Goal: Task Accomplishment & Management: Use online tool/utility

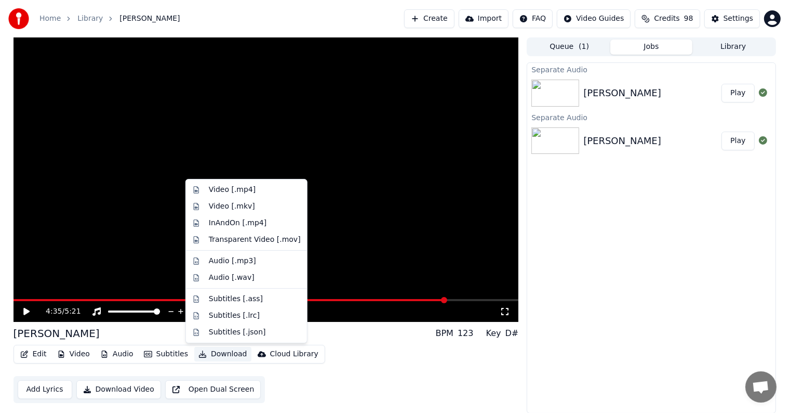
click at [214, 353] on button "Download" at bounding box center [222, 354] width 57 height 15
click at [218, 193] on div "Video [.mp4]" at bounding box center [232, 189] width 47 height 10
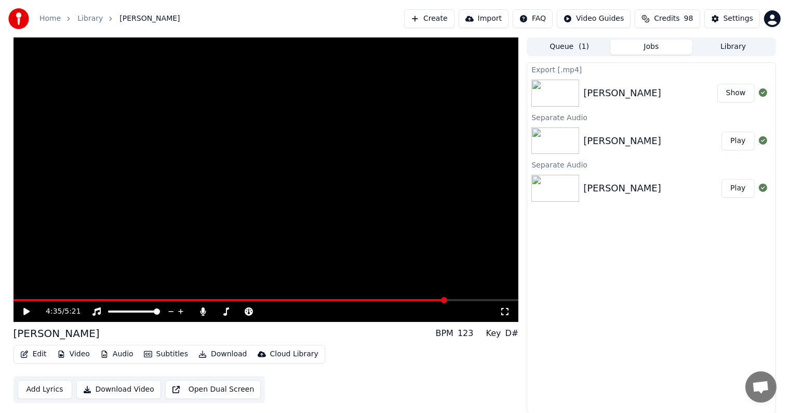
click at [742, 95] on button "Show" at bounding box center [735, 93] width 37 height 19
click at [132, 390] on button "Download Video" at bounding box center [118, 389] width 85 height 19
click at [655, 50] on button "Jobs ( 1 )" at bounding box center [651, 46] width 82 height 15
click at [726, 19] on button "Settings" at bounding box center [732, 18] width 56 height 19
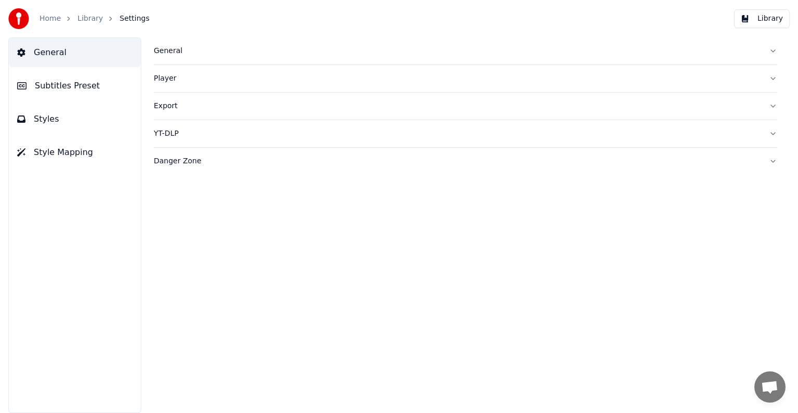
click at [175, 55] on div "General" at bounding box center [457, 51] width 607 height 10
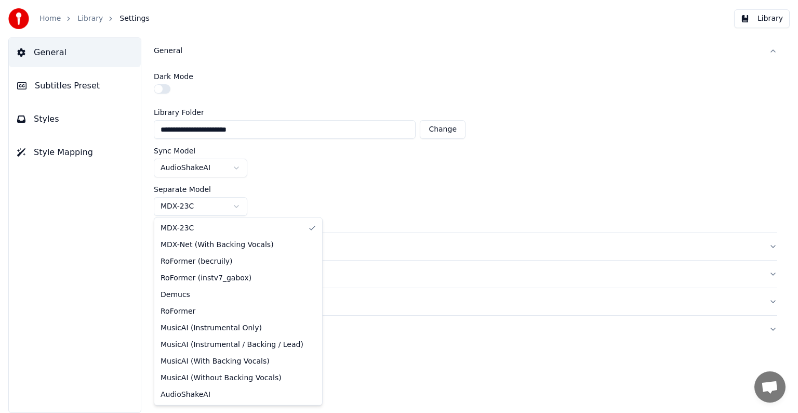
click at [232, 206] on html "**********" at bounding box center [399, 206] width 798 height 413
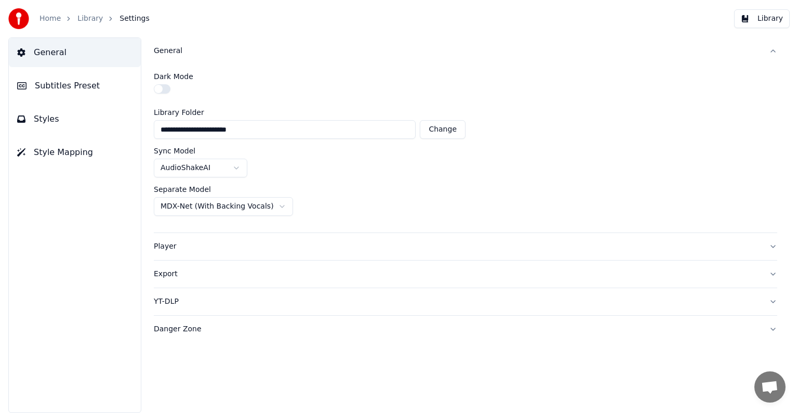
click at [754, 19] on button "Library" at bounding box center [762, 18] width 56 height 19
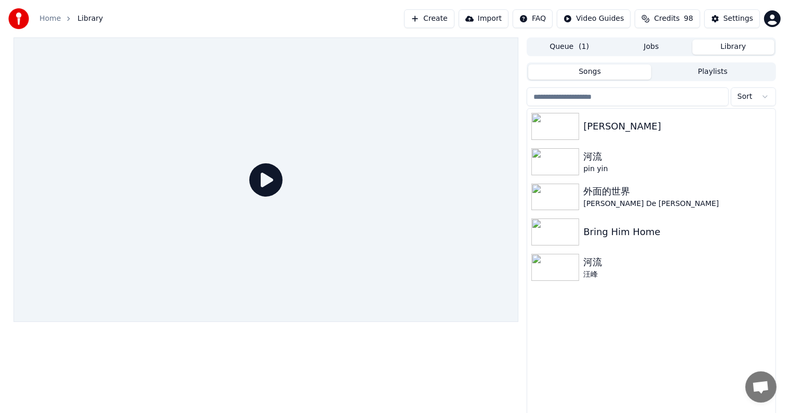
click at [442, 18] on button "Create" at bounding box center [429, 18] width 50 height 19
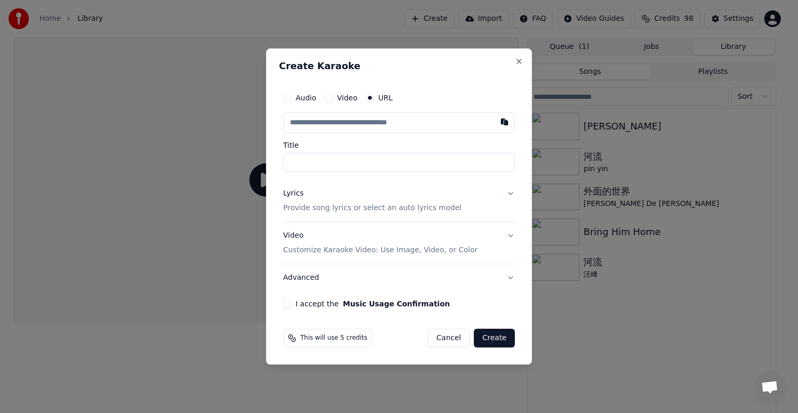
click at [457, 334] on button "Cancel" at bounding box center [449, 337] width 42 height 19
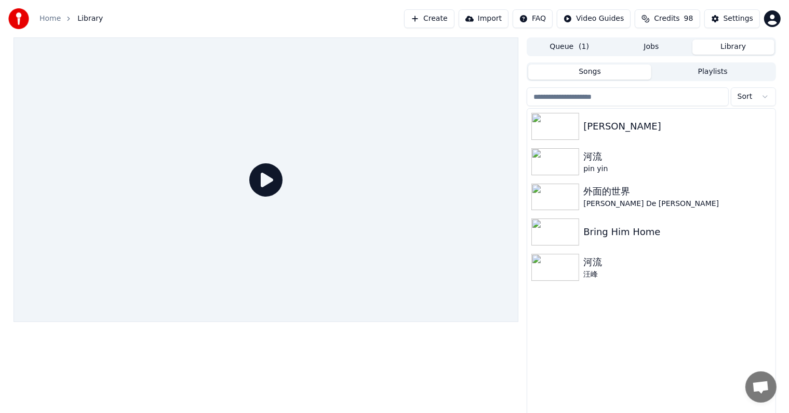
click at [434, 22] on button "Create" at bounding box center [429, 18] width 50 height 19
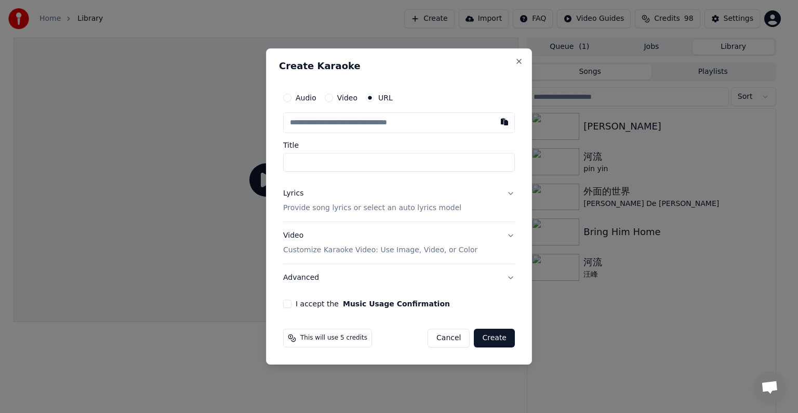
click at [391, 115] on input "text" at bounding box center [399, 122] width 232 height 21
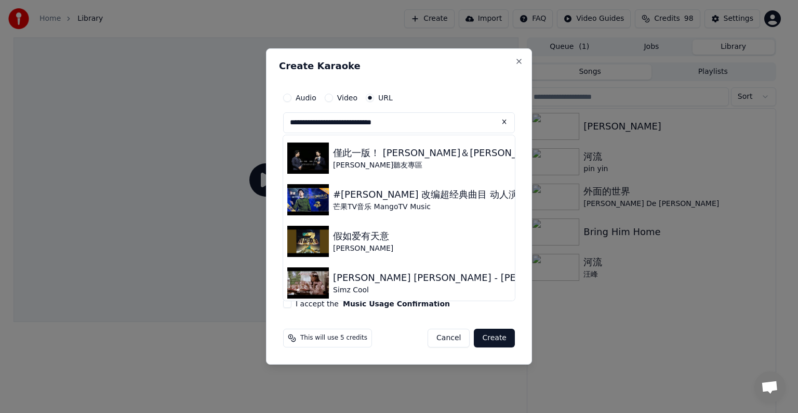
click at [393, 130] on input "**********" at bounding box center [399, 122] width 232 height 21
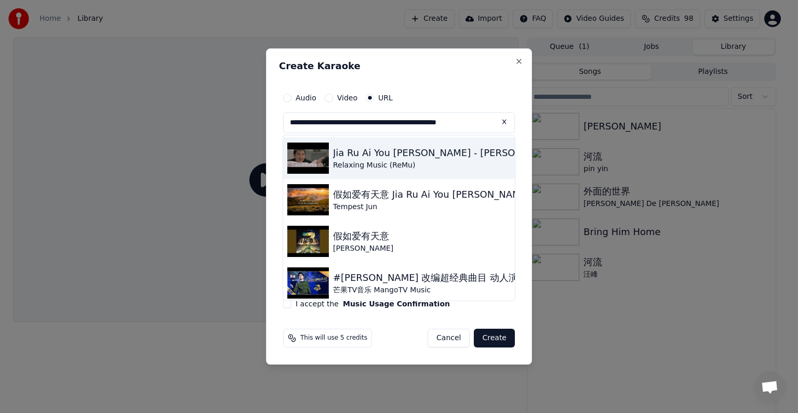
click at [311, 158] on img at bounding box center [308, 157] width 42 height 31
type input "**********"
click at [311, 158] on input "**********" at bounding box center [399, 162] width 232 height 19
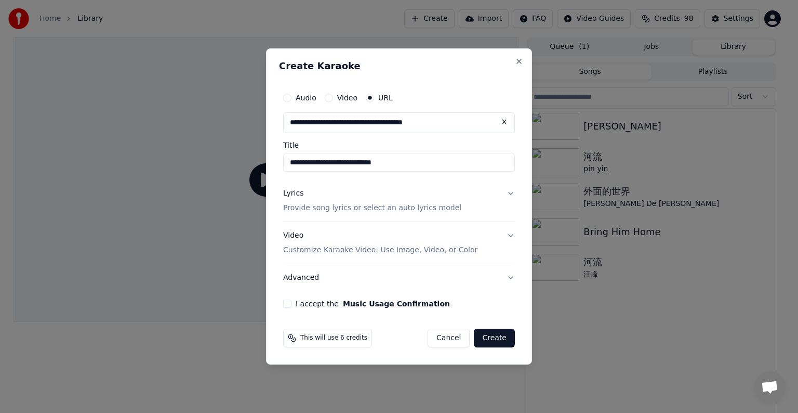
click at [510, 192] on button "Lyrics Provide song lyrics or select an auto lyrics model" at bounding box center [399, 201] width 232 height 42
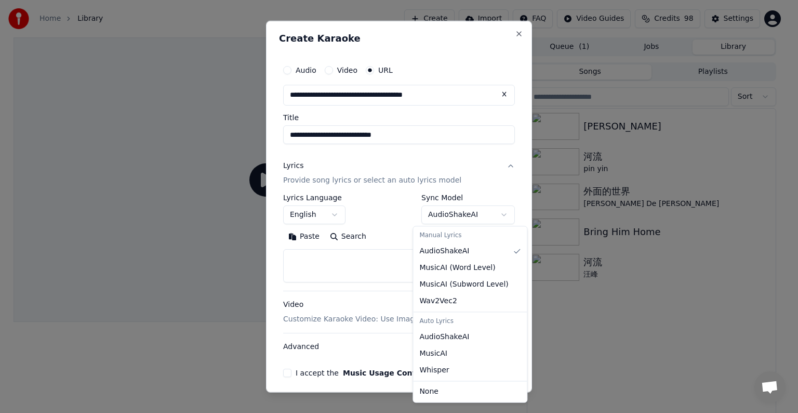
click at [486, 214] on body "**********" at bounding box center [394, 206] width 789 height 413
select select "****"
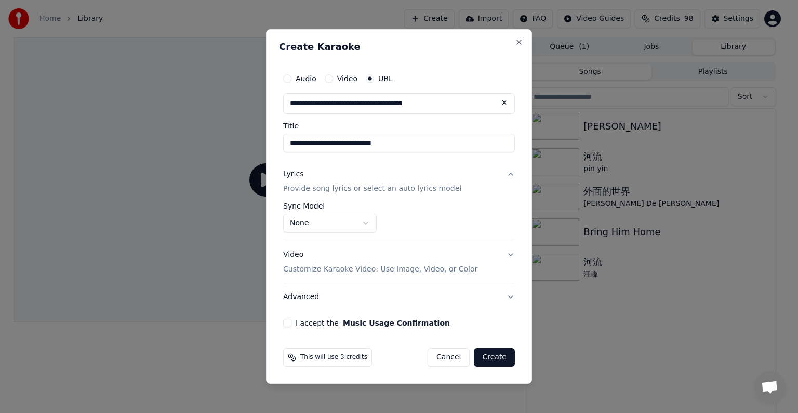
click at [294, 174] on div "Lyrics" at bounding box center [293, 174] width 20 height 10
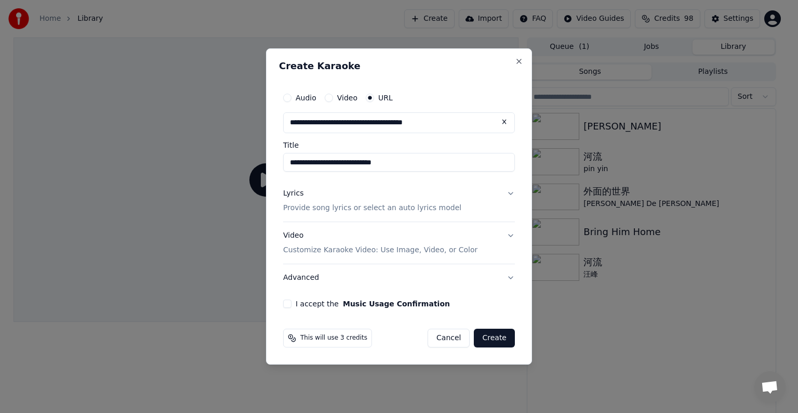
click at [311, 206] on p "Provide song lyrics or select an auto lyrics model" at bounding box center [372, 208] width 178 height 10
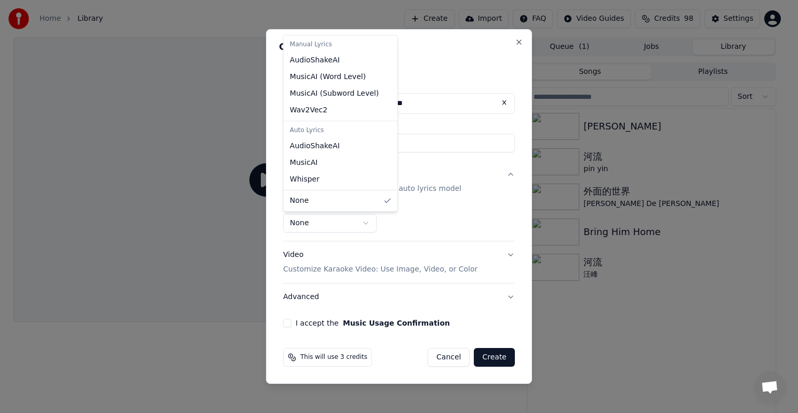
click at [363, 225] on body "**********" at bounding box center [394, 206] width 789 height 413
click at [445, 222] on body "**********" at bounding box center [394, 206] width 789 height 413
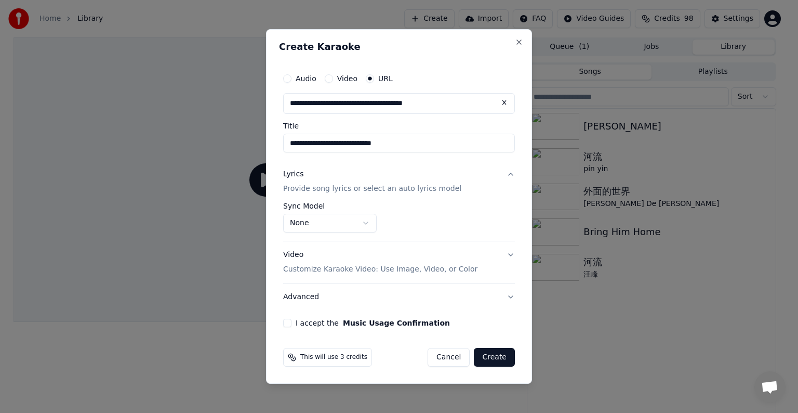
click at [286, 323] on button "I accept the Music Usage Confirmation" at bounding box center [287, 322] width 8 height 8
click at [490, 356] on button "Create" at bounding box center [494, 357] width 41 height 19
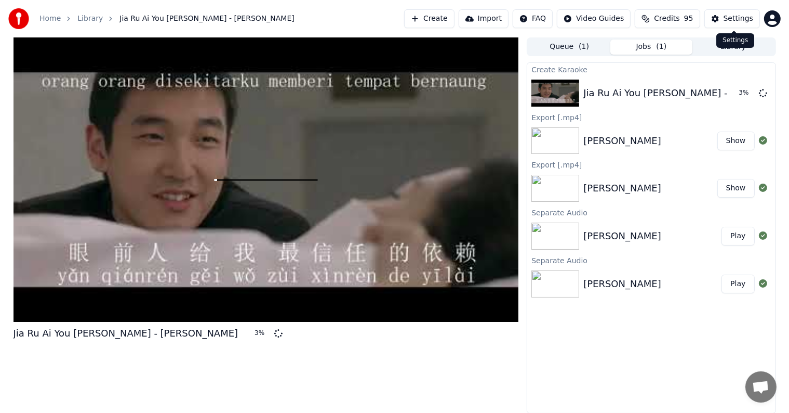
click at [740, 17] on div "Settings" at bounding box center [739, 19] width 30 height 10
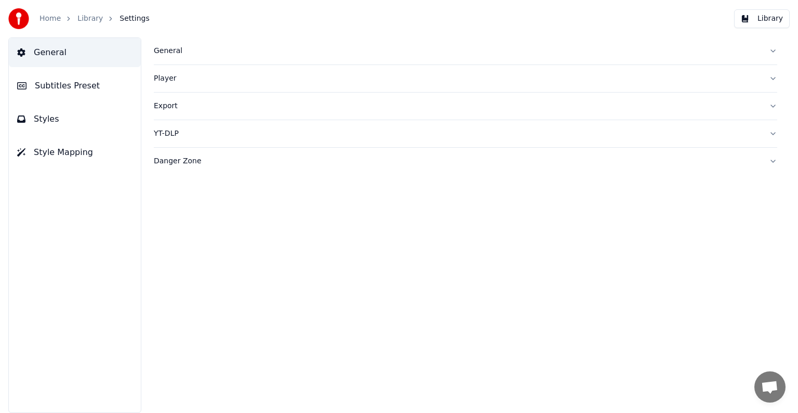
click at [176, 55] on div "General" at bounding box center [457, 51] width 607 height 10
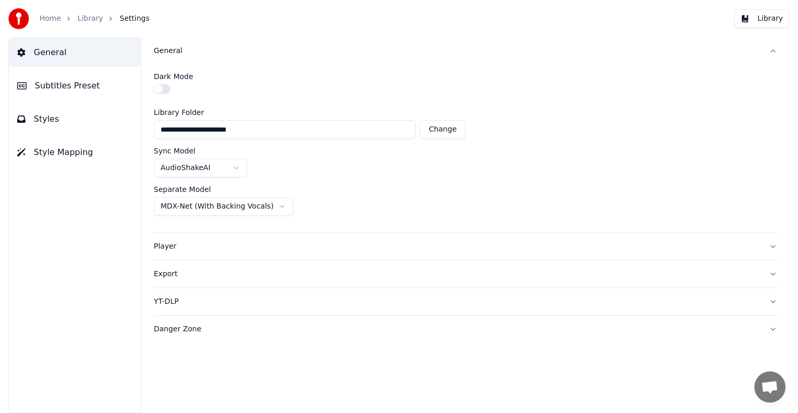
click at [168, 274] on div "Export" at bounding box center [457, 274] width 607 height 10
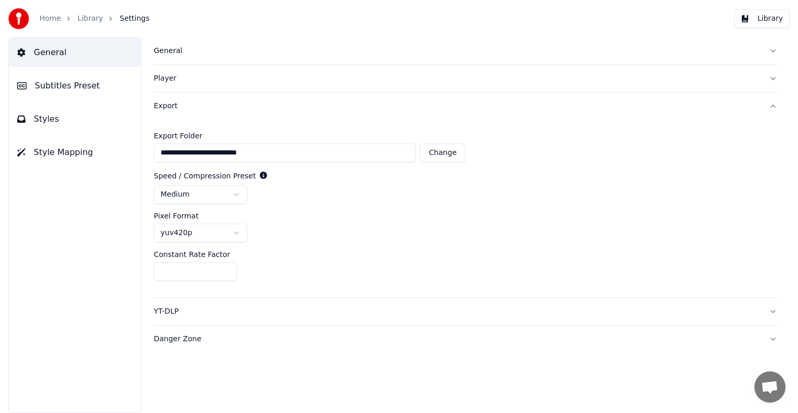
click at [236, 195] on html "**********" at bounding box center [399, 206] width 798 height 413
click at [233, 228] on html "**********" at bounding box center [399, 206] width 798 height 413
click at [183, 310] on div "YT-DLP" at bounding box center [457, 311] width 607 height 10
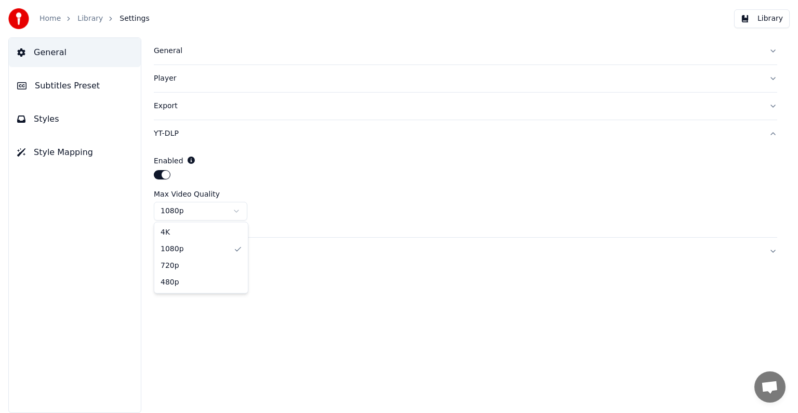
click at [211, 214] on html "Home Library Settings Library General Subtitles Preset Styles Style Mapping Gen…" at bounding box center [399, 206] width 798 height 413
click at [217, 207] on html "Home Library Settings Library General Subtitles Preset Styles Style Mapping Gen…" at bounding box center [399, 206] width 798 height 413
click at [765, 14] on button "Library" at bounding box center [762, 18] width 56 height 19
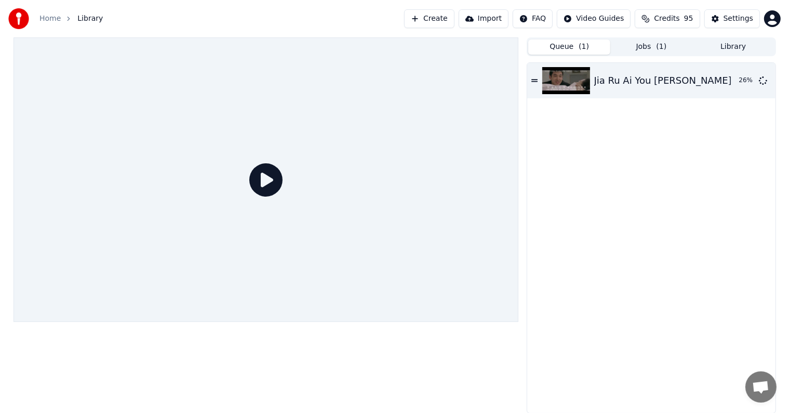
click at [573, 43] on button "Queue ( 1 )" at bounding box center [569, 46] width 82 height 15
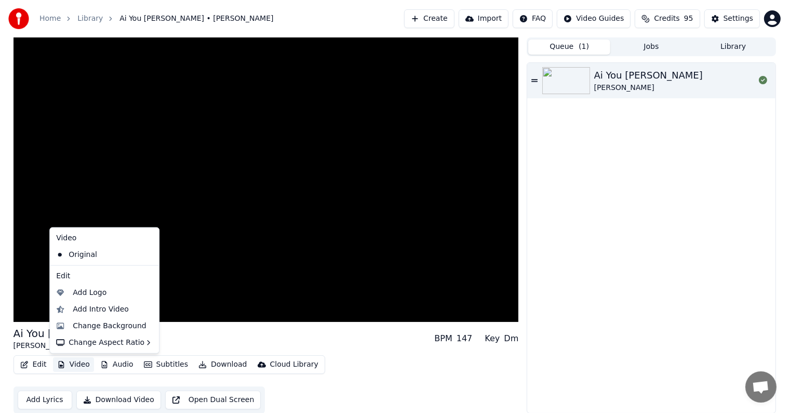
click at [73, 361] on button "Video" at bounding box center [73, 364] width 41 height 15
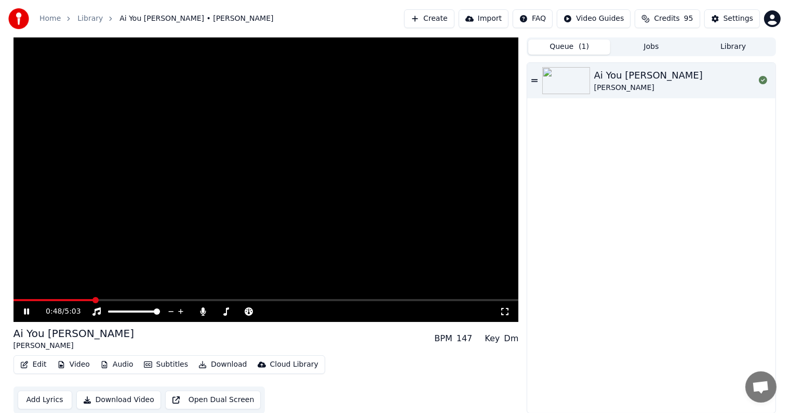
click at [242, 290] on video at bounding box center [267, 179] width 506 height 284
click at [151, 258] on video at bounding box center [267, 179] width 506 height 284
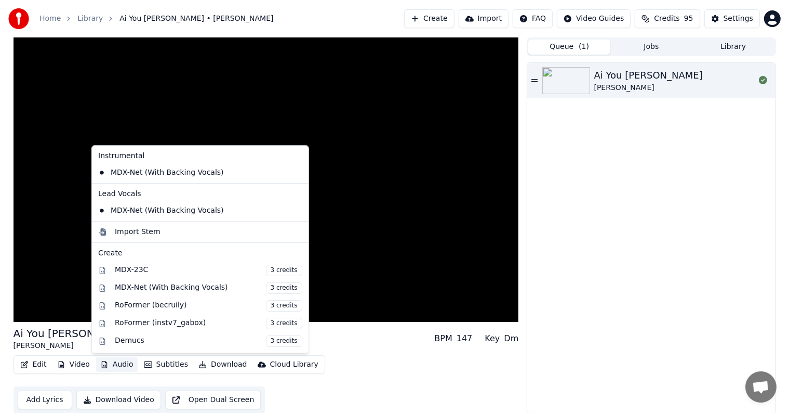
click at [121, 365] on button "Audio" at bounding box center [117, 364] width 42 height 15
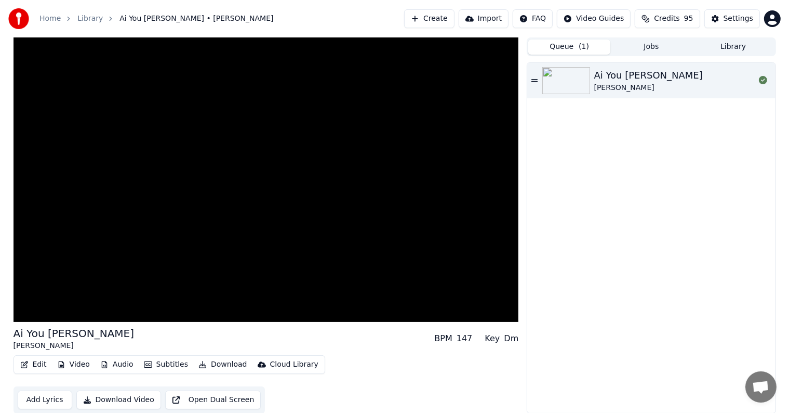
click at [353, 347] on div "Ai You [PERSON_NAME] [PERSON_NAME] BPM 147 Key Dm" at bounding box center [267, 338] width 506 height 25
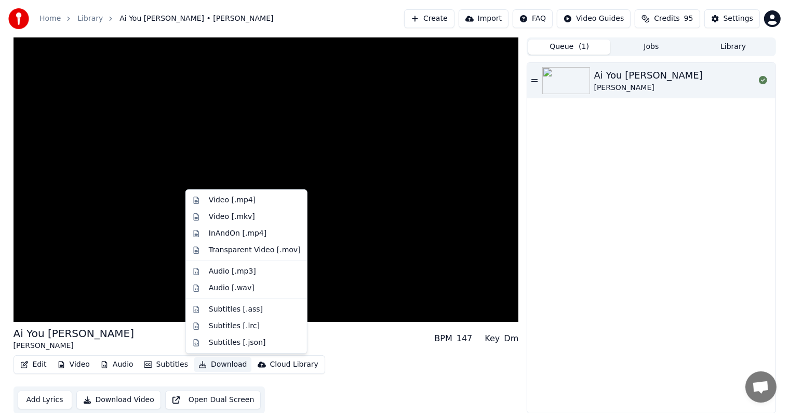
click at [217, 363] on button "Download" at bounding box center [222, 364] width 57 height 15
click at [222, 200] on div "Video [.mp4]" at bounding box center [232, 200] width 47 height 10
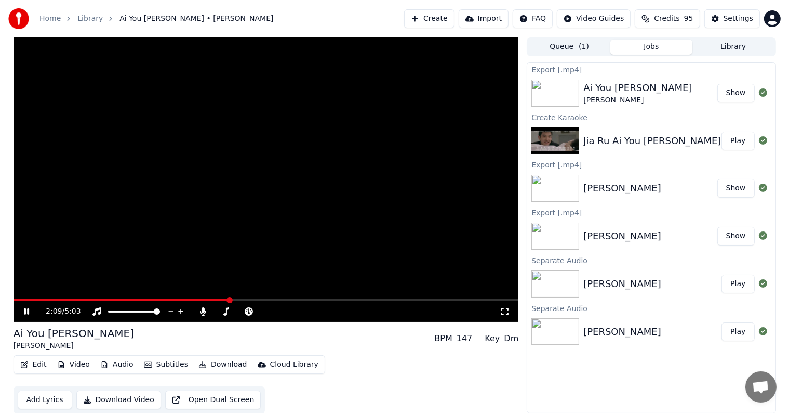
click at [289, 227] on video at bounding box center [267, 179] width 506 height 284
click at [738, 91] on button "Show" at bounding box center [735, 93] width 37 height 19
click at [433, 16] on button "Create" at bounding box center [429, 18] width 50 height 19
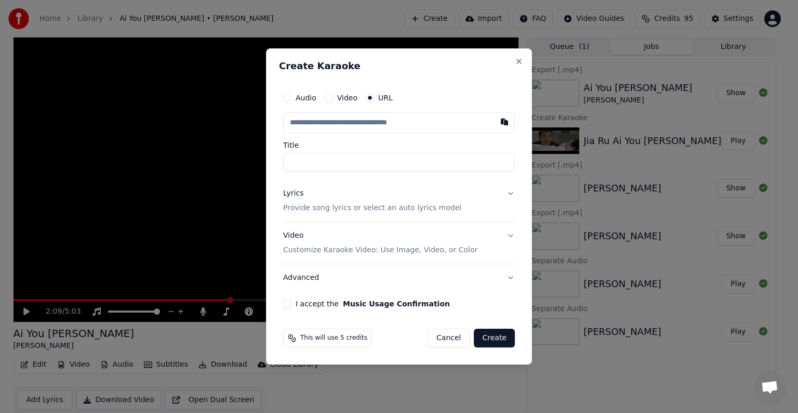
click at [405, 124] on input "text" at bounding box center [399, 122] width 232 height 21
click at [517, 59] on button "Close" at bounding box center [519, 61] width 8 height 8
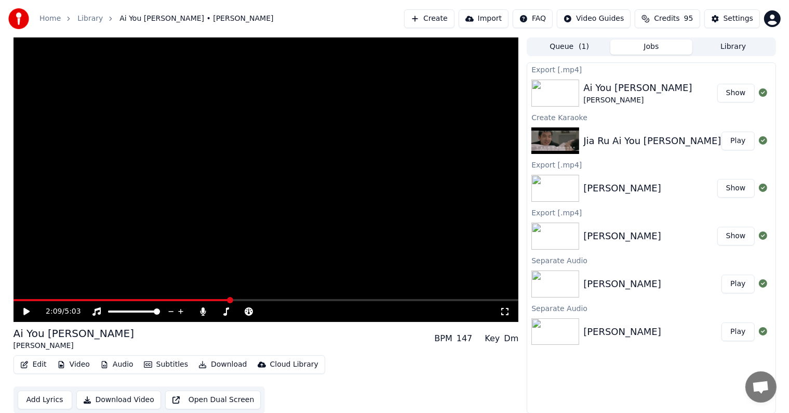
click at [443, 21] on button "Create" at bounding box center [429, 18] width 50 height 19
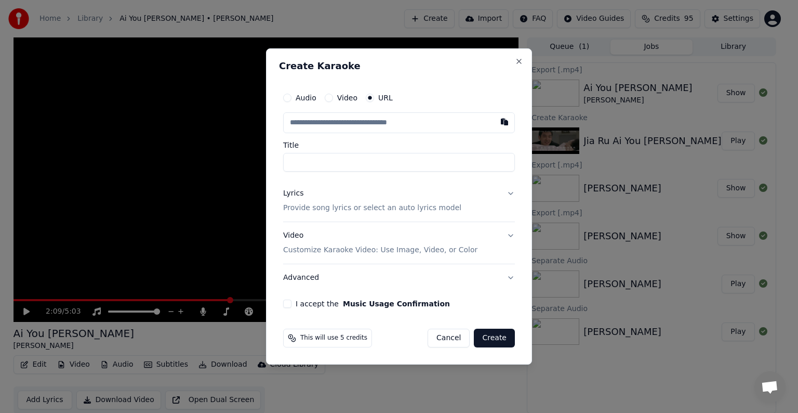
click at [410, 123] on input "text" at bounding box center [399, 122] width 232 height 21
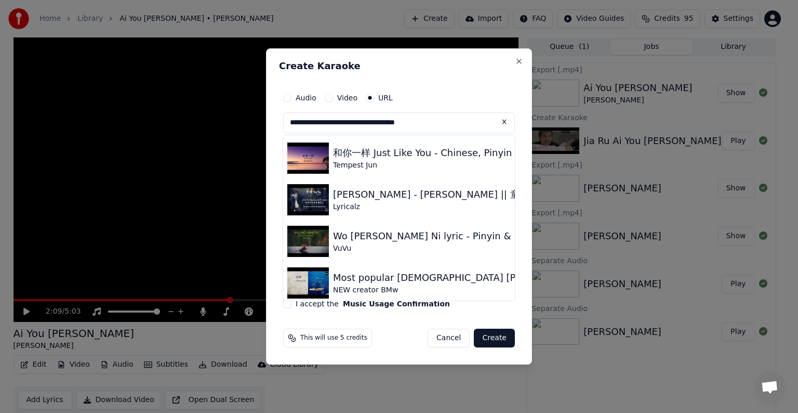
click at [457, 118] on input "**********" at bounding box center [399, 122] width 232 height 21
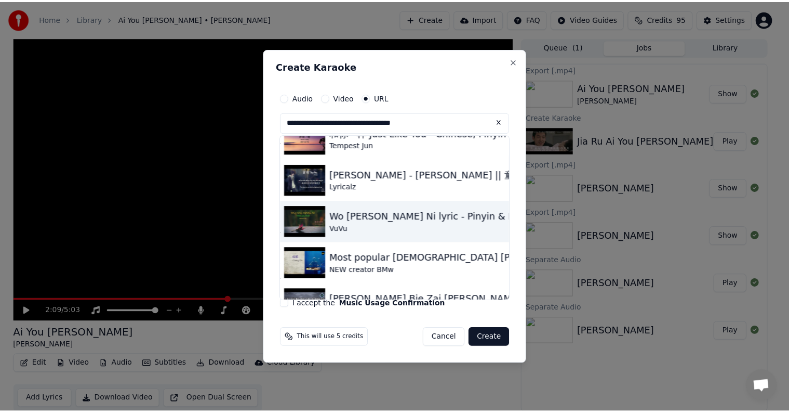
scroll to position [41, 0]
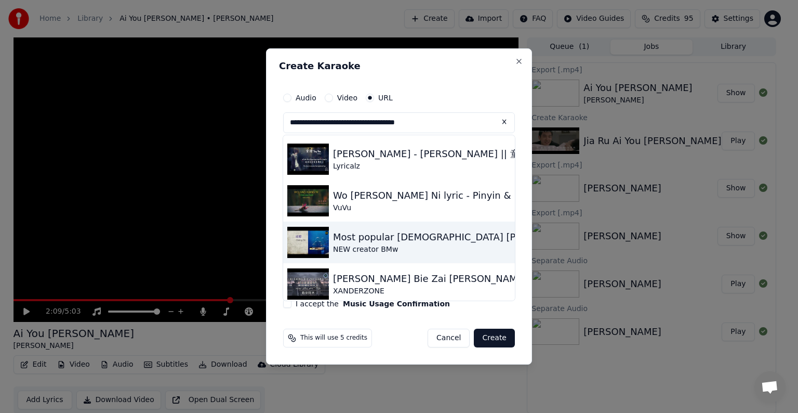
click at [428, 237] on div "Most popular [DEMOGRAPHIC_DATA] [PERSON_NAME]" at bounding box center [458, 237] width 251 height 15
type input "**********"
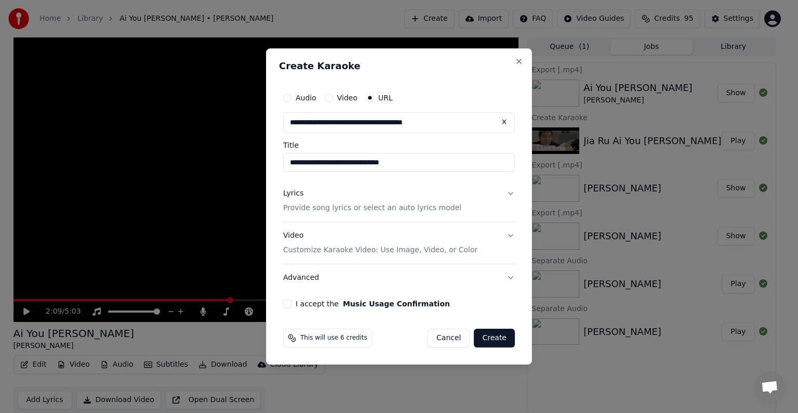
click at [370, 251] on p "Customize Karaoke Video: Use Image, Video, or Color" at bounding box center [380, 250] width 194 height 10
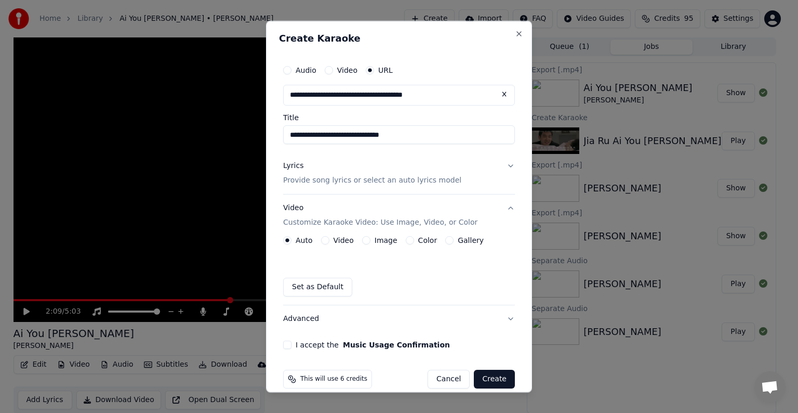
click at [501, 206] on button "Video Customize Karaoke Video: Use Image, Video, or Color" at bounding box center [399, 215] width 232 height 42
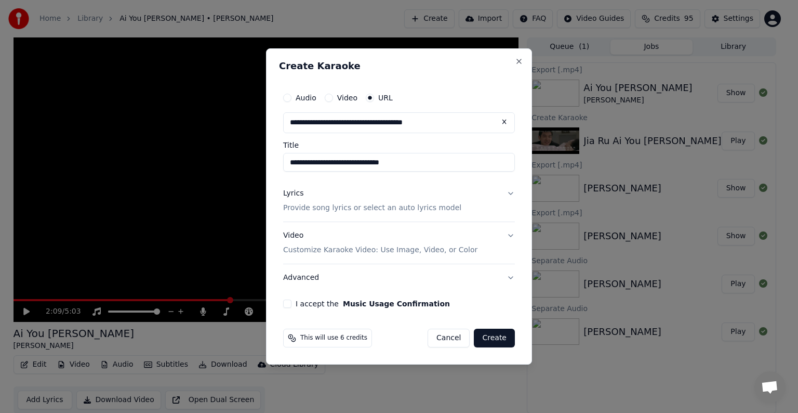
click at [498, 274] on button "Advanced" at bounding box center [399, 277] width 232 height 27
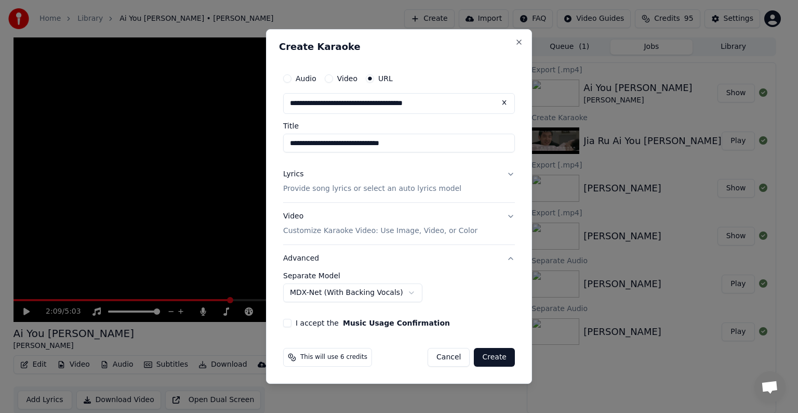
click at [513, 171] on button "Lyrics Provide song lyrics or select an auto lyrics model" at bounding box center [399, 182] width 232 height 42
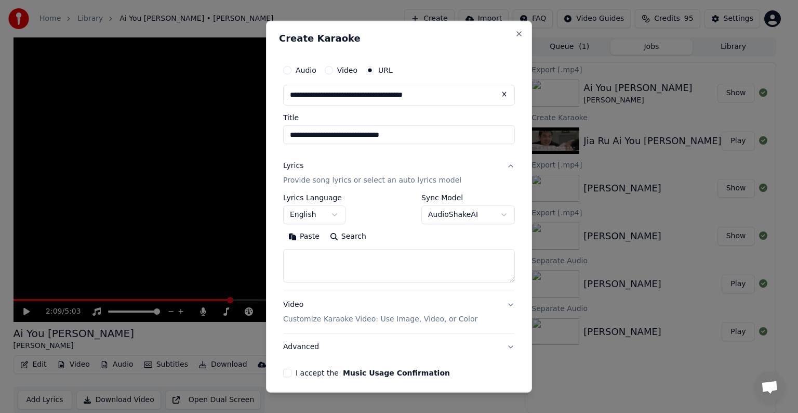
click at [336, 214] on button "English" at bounding box center [314, 214] width 62 height 19
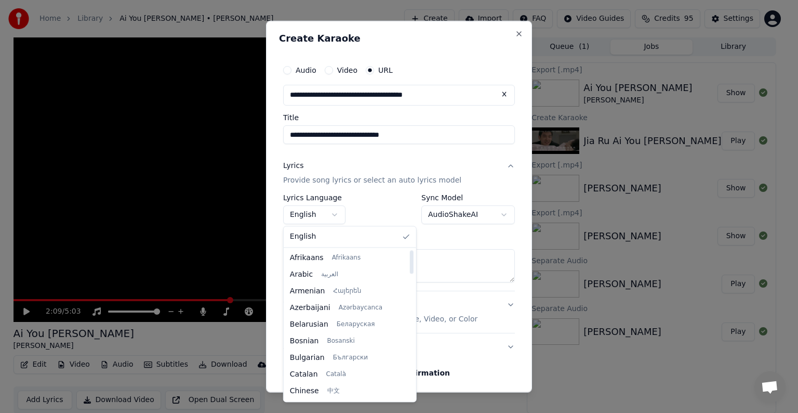
select select "**"
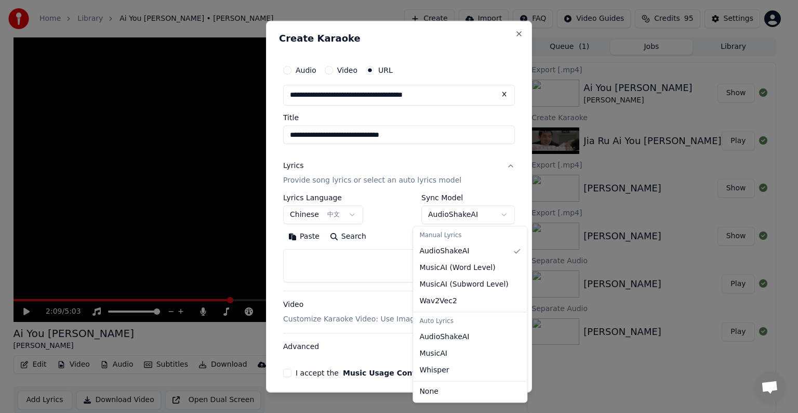
click at [497, 212] on body "**********" at bounding box center [394, 206] width 789 height 413
select select "****"
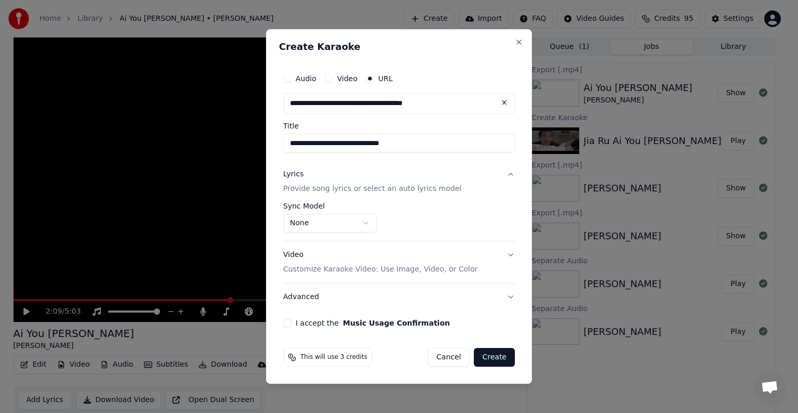
click at [490, 355] on button "Create" at bounding box center [494, 357] width 41 height 19
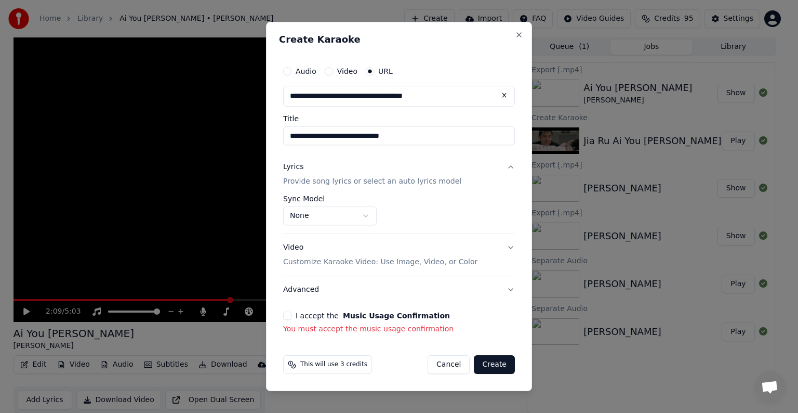
click at [287, 315] on button "I accept the Music Usage Confirmation" at bounding box center [287, 315] width 8 height 8
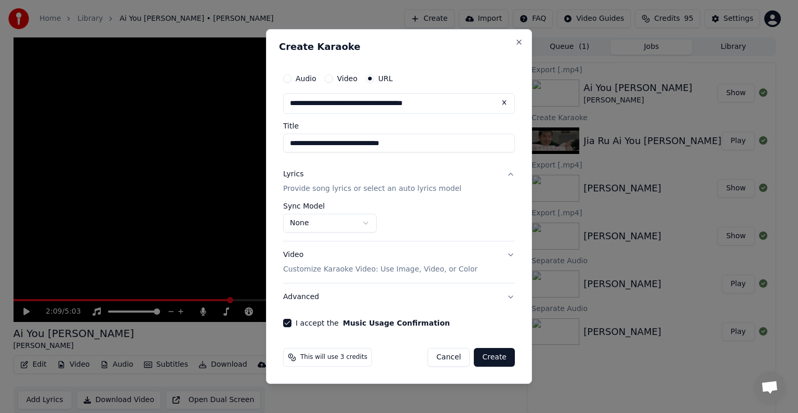
click at [493, 359] on button "Create" at bounding box center [494, 357] width 41 height 19
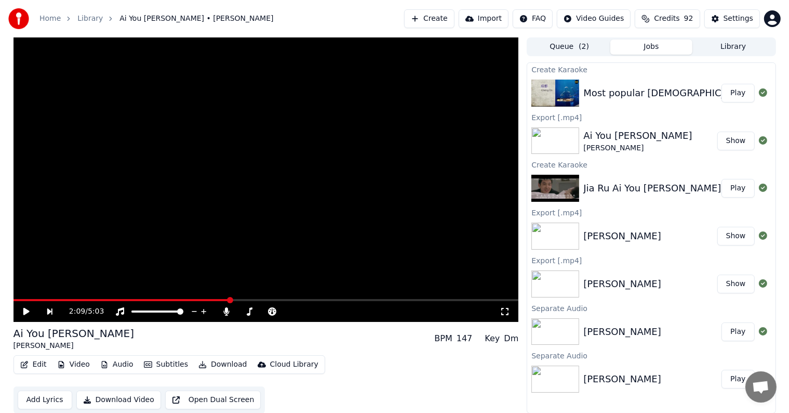
click at [742, 89] on button "Play" at bounding box center [738, 93] width 33 height 19
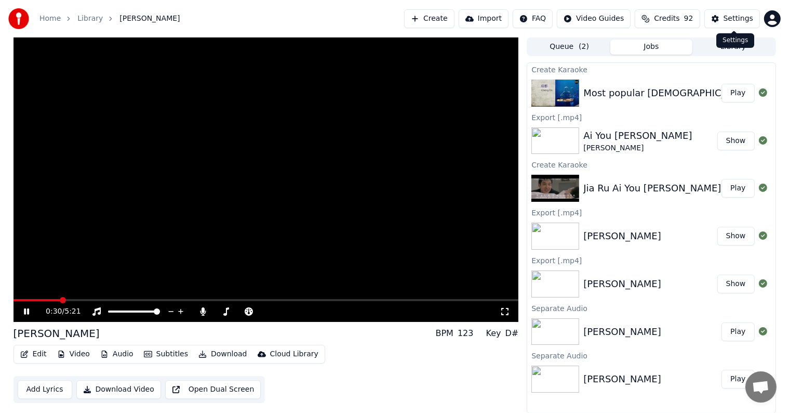
click at [729, 14] on div "Settings" at bounding box center [739, 19] width 30 height 10
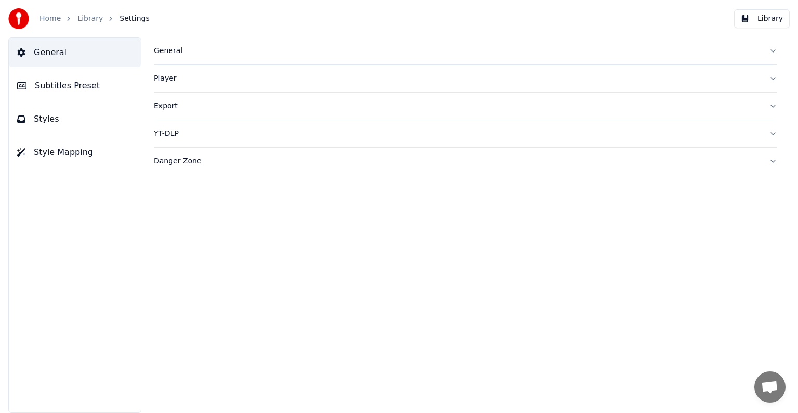
click at [171, 52] on div "General" at bounding box center [457, 51] width 607 height 10
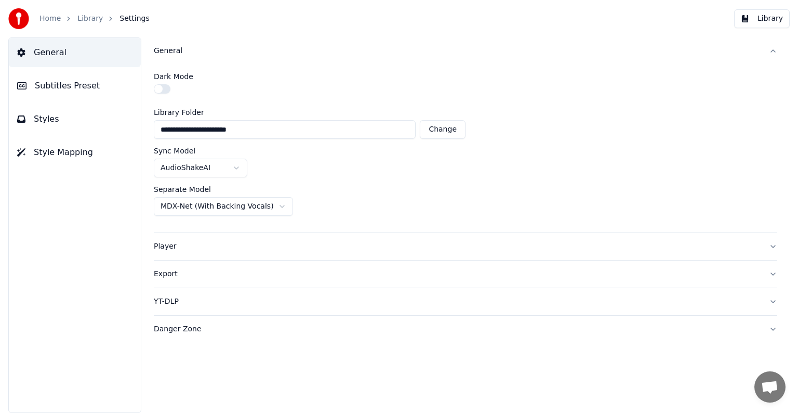
click at [169, 273] on div "Export" at bounding box center [457, 274] width 607 height 10
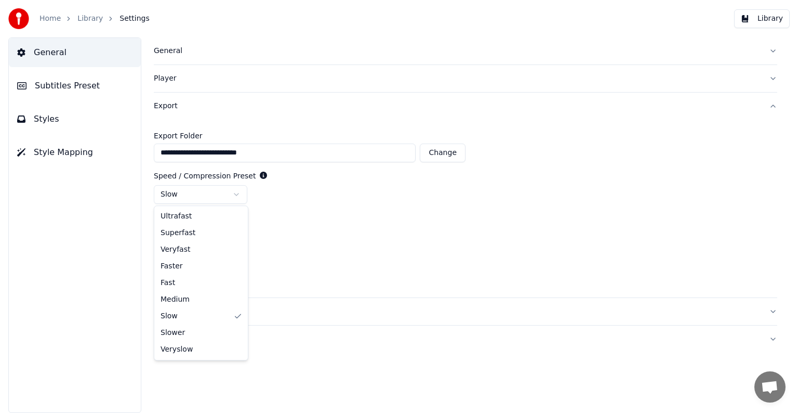
click at [235, 195] on html "**********" at bounding box center [399, 206] width 798 height 413
click at [303, 233] on html "**********" at bounding box center [399, 206] width 798 height 413
click at [166, 110] on div "Export" at bounding box center [457, 106] width 607 height 10
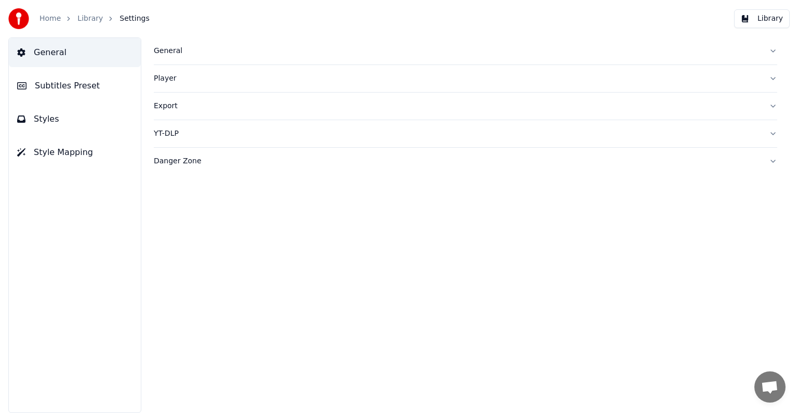
click at [167, 107] on div "Export" at bounding box center [457, 106] width 607 height 10
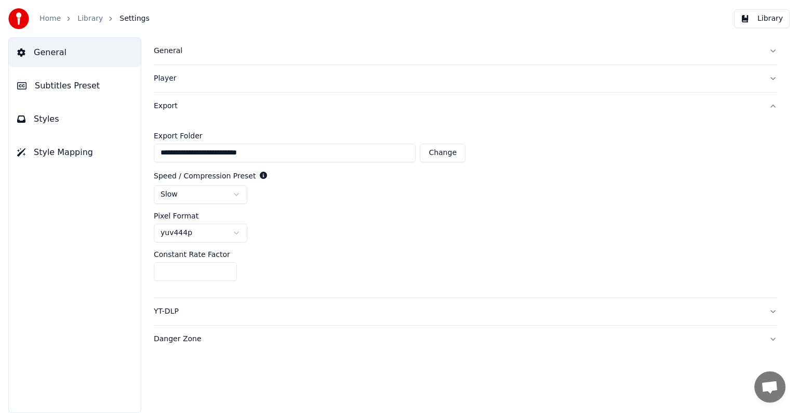
click at [166, 79] on div "Player" at bounding box center [457, 78] width 607 height 10
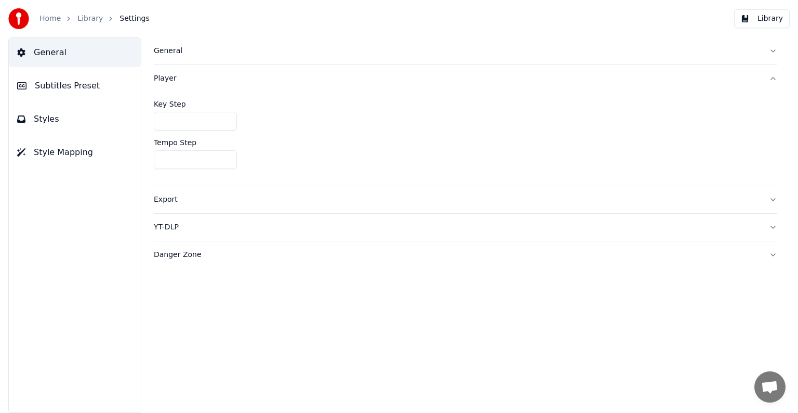
click at [175, 51] on div "General" at bounding box center [457, 51] width 607 height 10
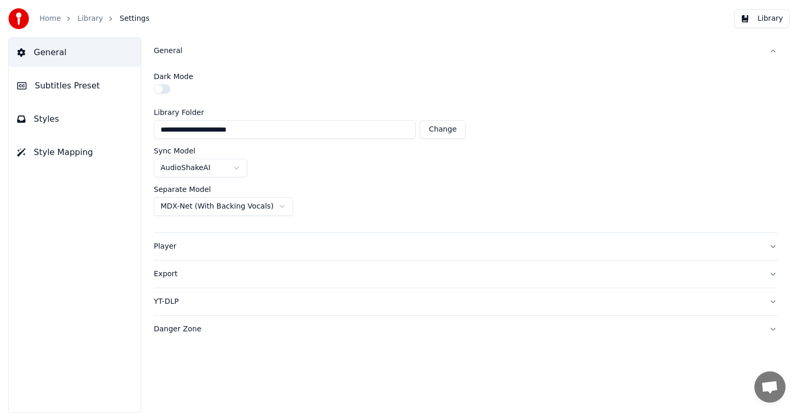
click at [168, 304] on div "YT-DLP" at bounding box center [457, 301] width 607 height 10
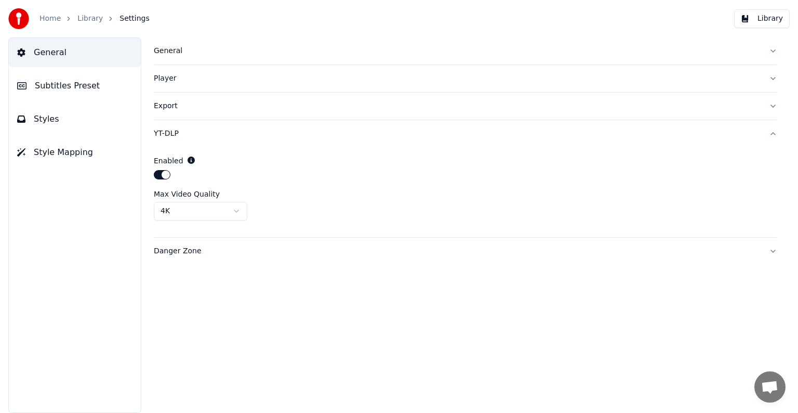
click at [268, 203] on div "4K" at bounding box center [465, 211] width 623 height 19
click at [745, 9] on button "Library" at bounding box center [762, 18] width 56 height 19
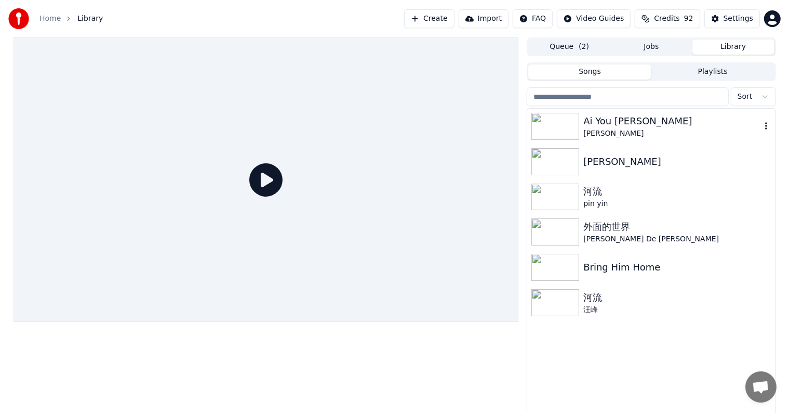
click at [551, 124] on img at bounding box center [555, 126] width 48 height 27
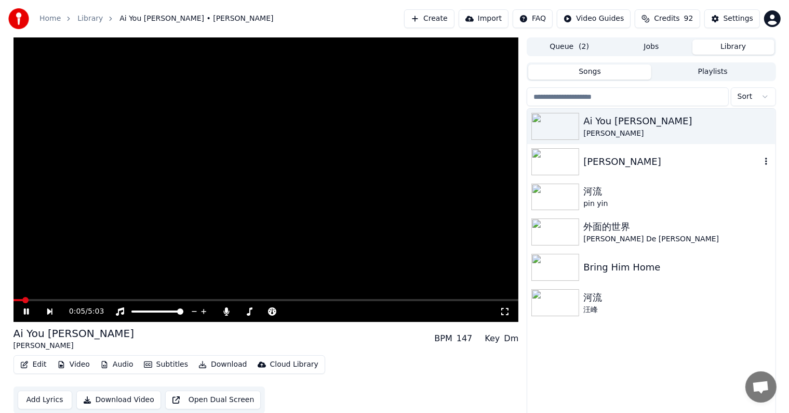
click at [547, 170] on img at bounding box center [555, 161] width 48 height 27
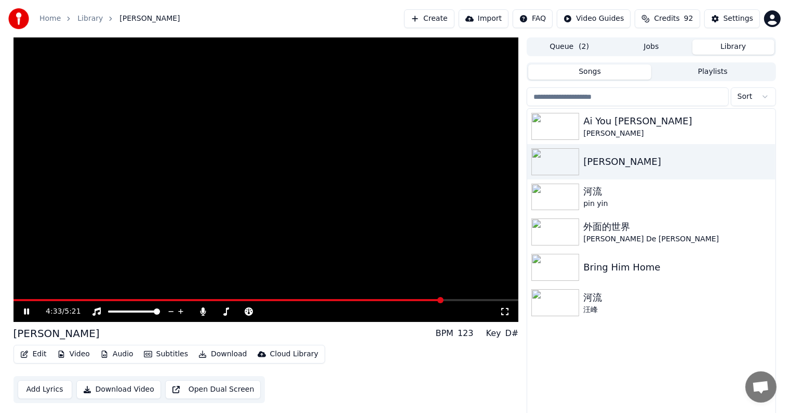
click at [442, 299] on span at bounding box center [267, 300] width 506 height 2
click at [422, 299] on span at bounding box center [218, 300] width 409 height 2
click at [182, 232] on video at bounding box center [267, 179] width 506 height 284
click at [164, 228] on video at bounding box center [267, 179] width 506 height 284
click at [408, 298] on video at bounding box center [267, 179] width 506 height 284
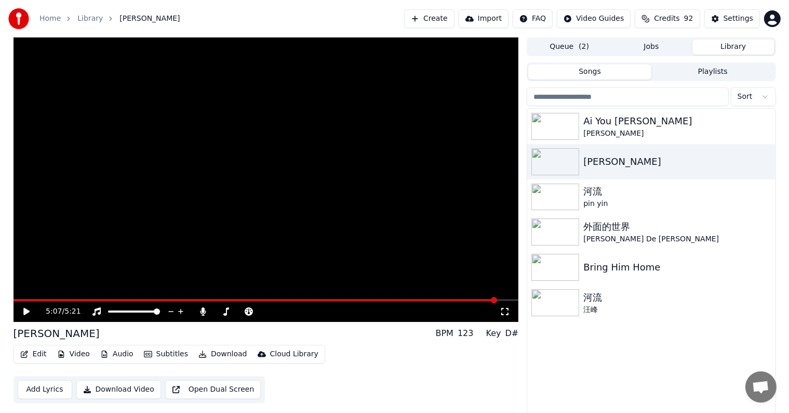
click at [408, 298] on video at bounding box center [267, 179] width 506 height 284
click at [409, 299] on span at bounding box center [212, 300] width 396 height 2
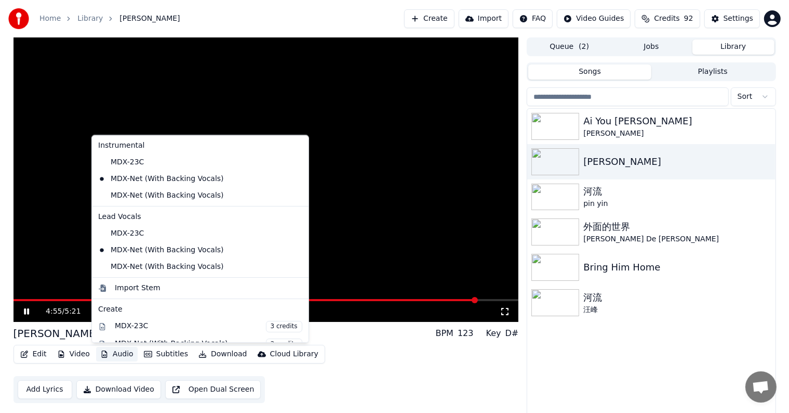
click at [110, 352] on button "Audio" at bounding box center [117, 354] width 42 height 15
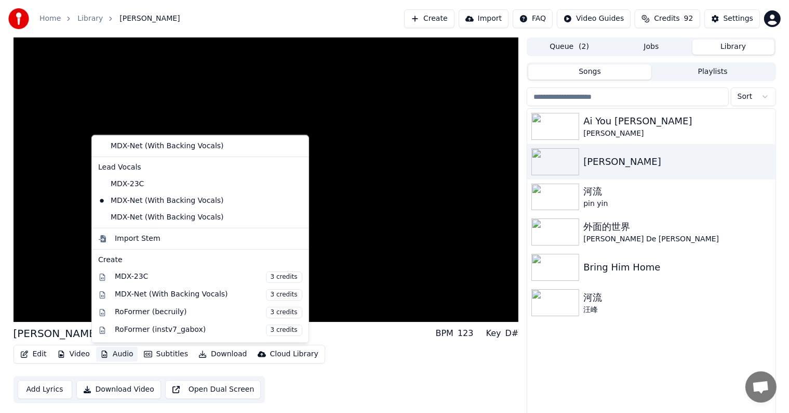
scroll to position [50, 0]
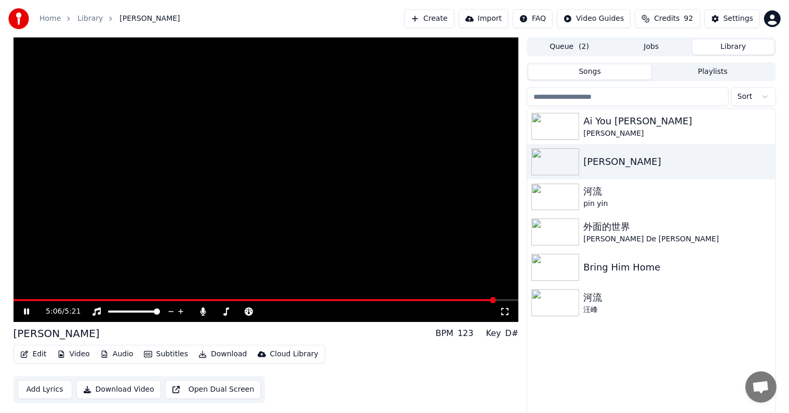
click at [231, 100] on video at bounding box center [267, 179] width 506 height 284
click at [460, 298] on video at bounding box center [267, 179] width 506 height 284
click at [378, 299] on span at bounding box center [196, 300] width 365 height 2
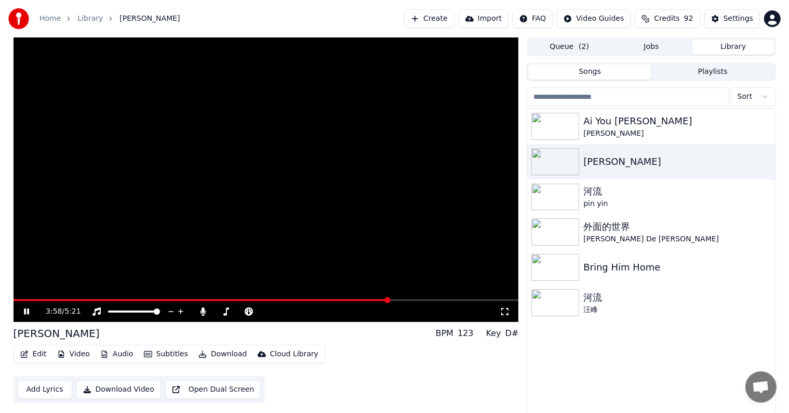
click at [420, 298] on video at bounding box center [267, 179] width 506 height 284
click at [421, 300] on span at bounding box center [267, 300] width 506 height 2
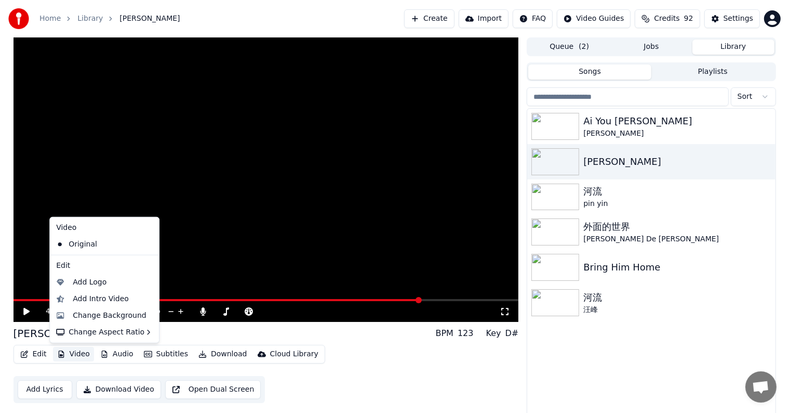
click at [87, 348] on button "Video" at bounding box center [73, 354] width 41 height 15
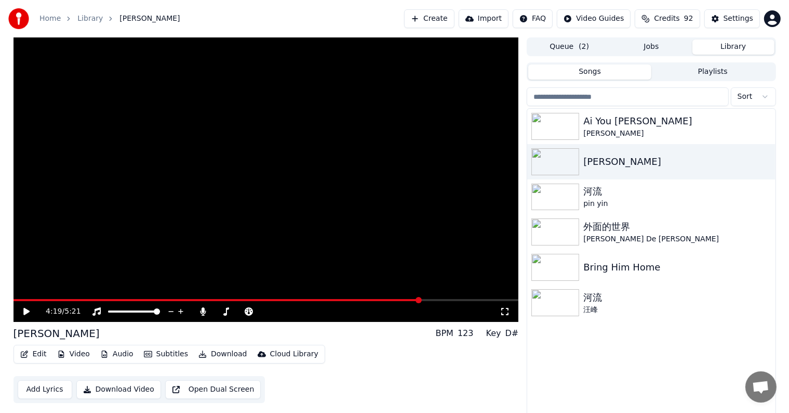
click at [214, 262] on video at bounding box center [267, 179] width 506 height 284
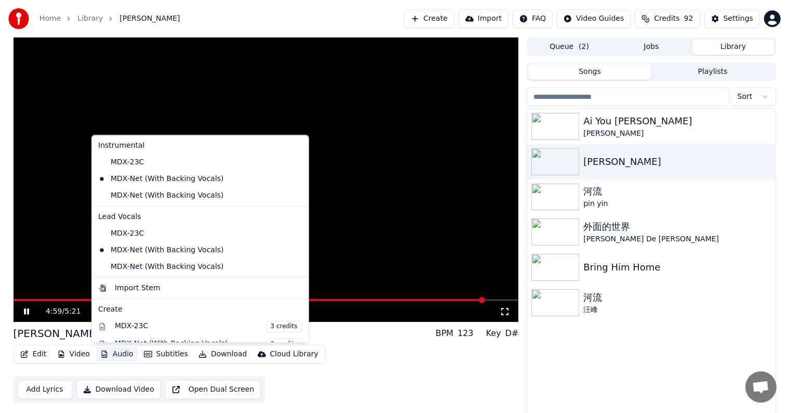
click at [116, 350] on button "Audio" at bounding box center [117, 354] width 42 height 15
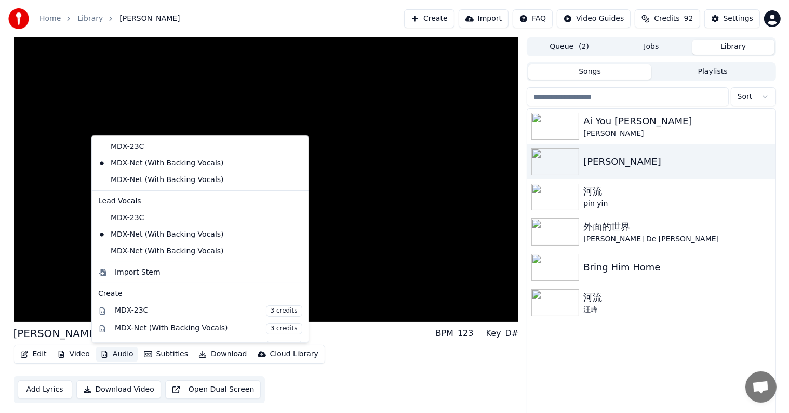
scroll to position [0, 0]
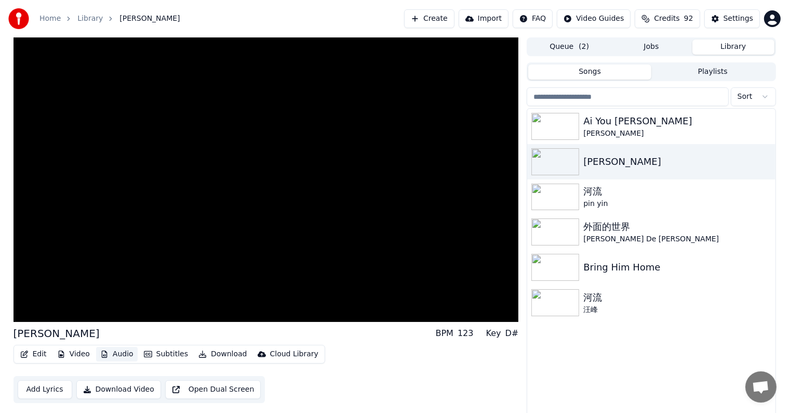
click at [121, 351] on button "Audio" at bounding box center [117, 354] width 42 height 15
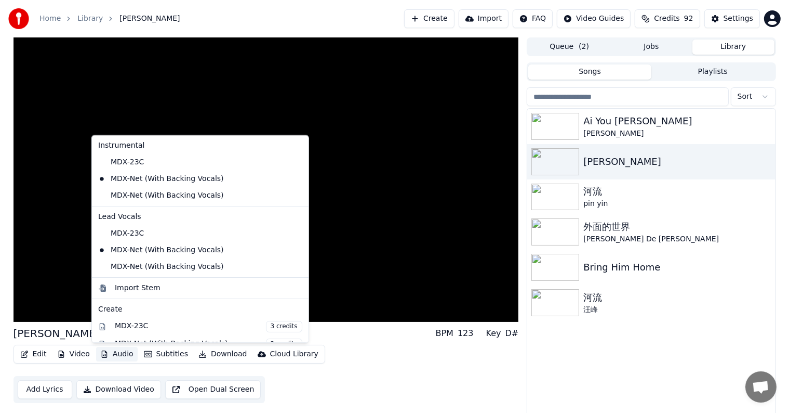
click at [121, 351] on button "Audio" at bounding box center [117, 354] width 42 height 15
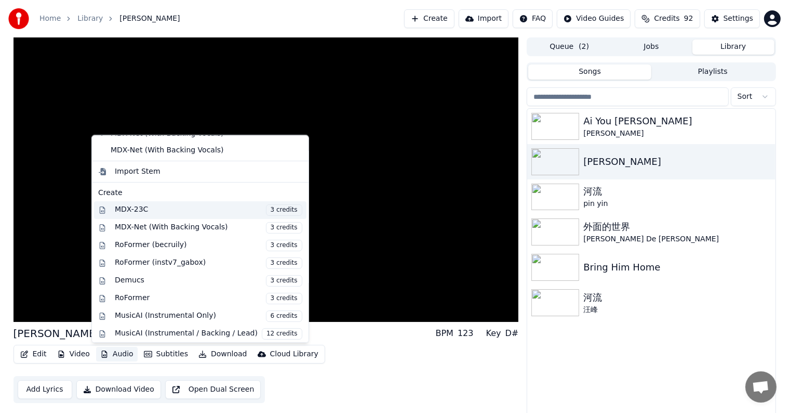
scroll to position [117, 0]
click at [215, 224] on div "MDX-Net (With Backing Vocals) 3 credits" at bounding box center [209, 226] width 188 height 11
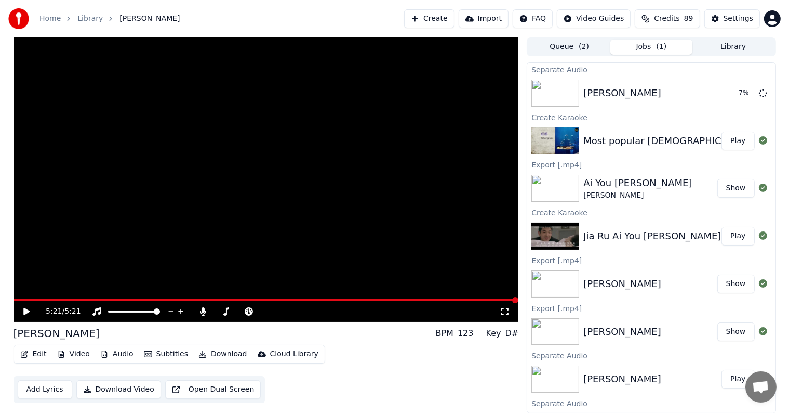
click at [25, 314] on icon at bounding box center [34, 311] width 24 height 8
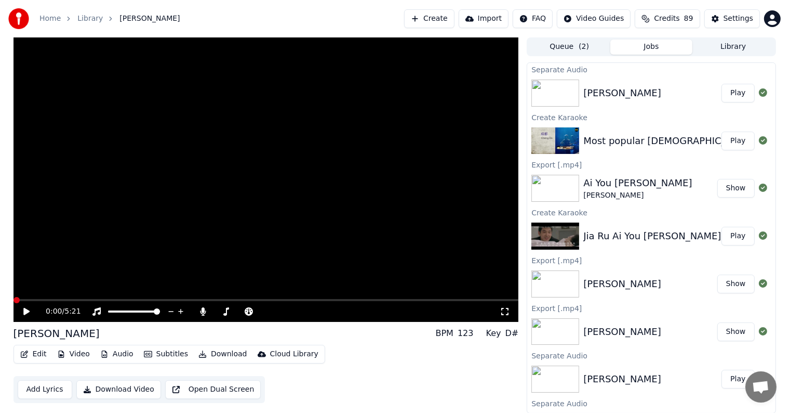
click at [25, 314] on icon at bounding box center [34, 311] width 24 height 8
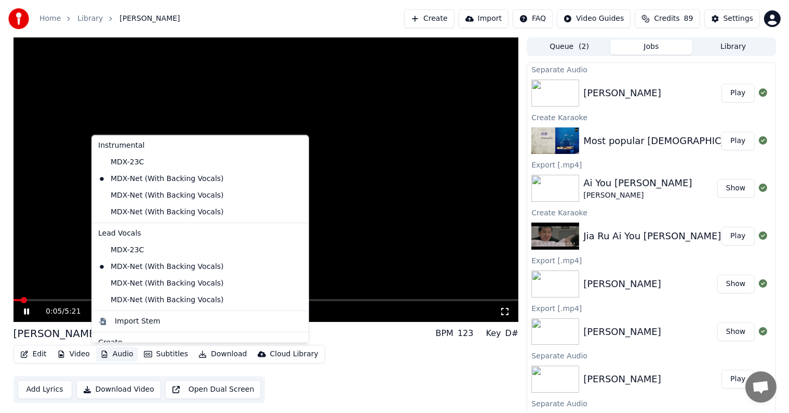
click at [116, 356] on button "Audio" at bounding box center [117, 354] width 42 height 15
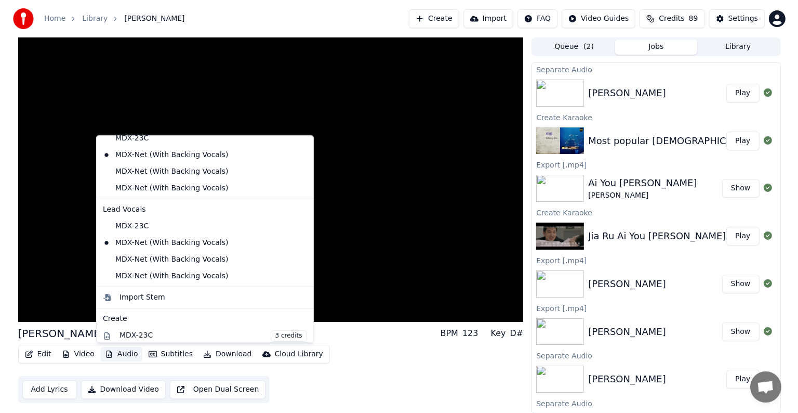
scroll to position [0, 0]
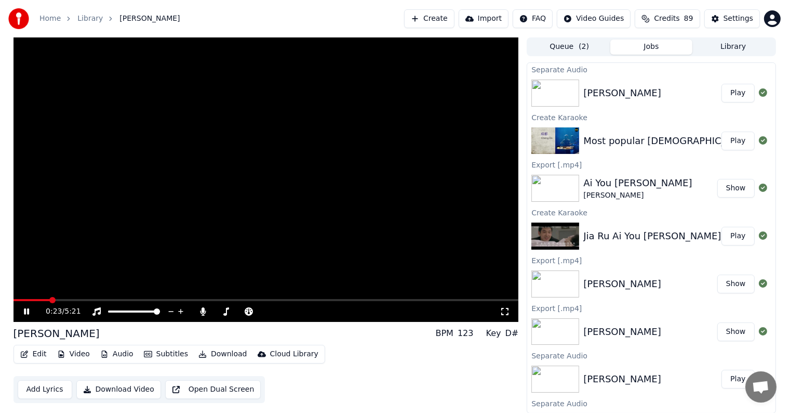
click at [203, 104] on video at bounding box center [267, 179] width 506 height 284
click at [25, 311] on icon at bounding box center [26, 311] width 6 height 7
click at [349, 299] on span at bounding box center [267, 300] width 506 height 2
click at [448, 298] on video at bounding box center [267, 179] width 506 height 284
click at [447, 300] on span at bounding box center [267, 300] width 506 height 2
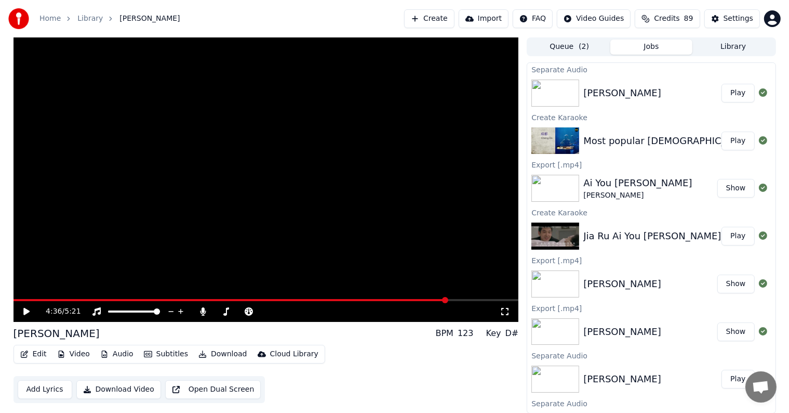
click at [282, 240] on video at bounding box center [267, 179] width 506 height 284
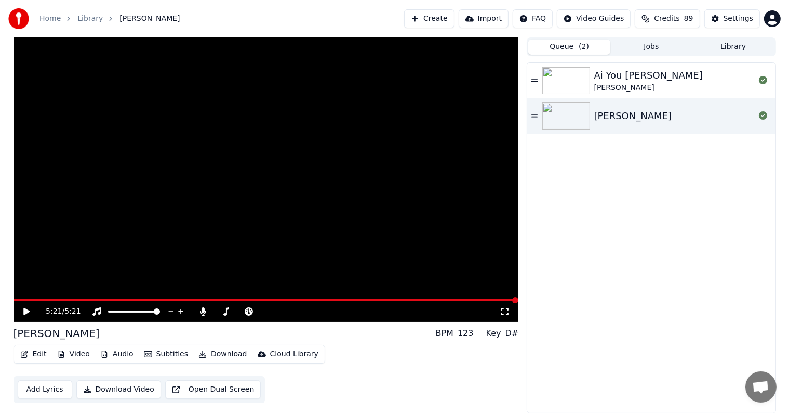
click at [572, 46] on button "Queue ( 2 )" at bounding box center [569, 46] width 82 height 15
click at [637, 116] on div "[PERSON_NAME]" at bounding box center [674, 116] width 161 height 15
click at [432, 298] on video at bounding box center [267, 179] width 506 height 284
click at [433, 299] on span at bounding box center [267, 300] width 506 height 2
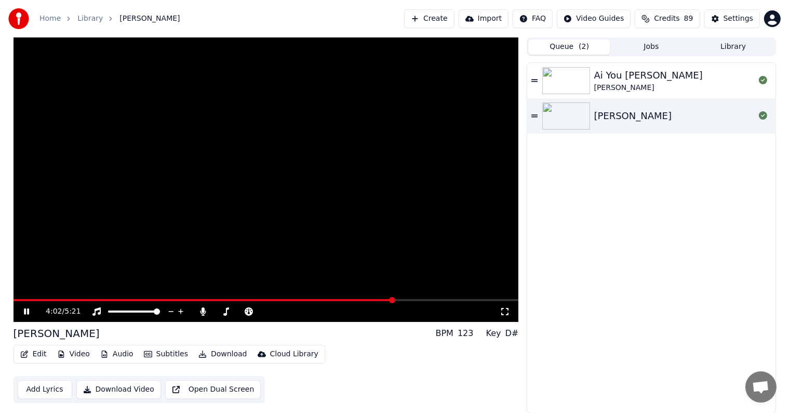
click at [394, 299] on span at bounding box center [204, 300] width 381 height 2
click at [476, 298] on video at bounding box center [267, 179] width 506 height 284
click at [476, 299] on span at bounding box center [267, 300] width 506 height 2
click at [409, 246] on video at bounding box center [267, 179] width 506 height 284
click at [445, 300] on span at bounding box center [230, 300] width 432 height 2
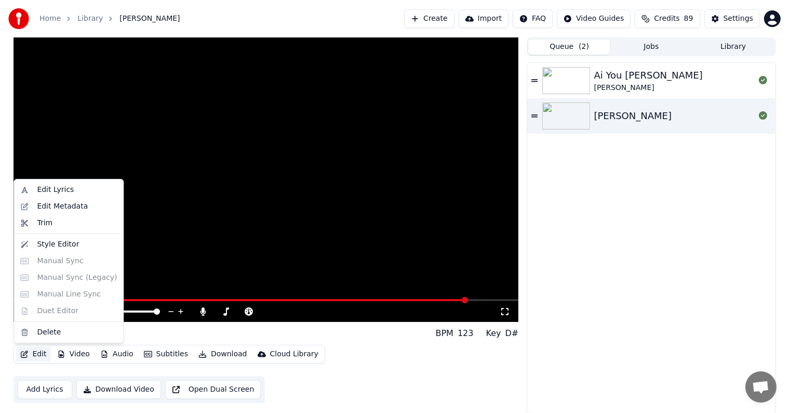
click at [23, 353] on icon "button" at bounding box center [24, 353] width 8 height 7
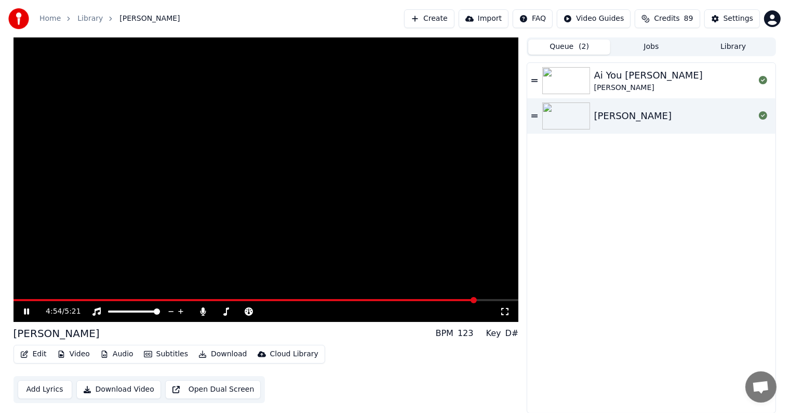
click at [205, 170] on video at bounding box center [267, 179] width 506 height 284
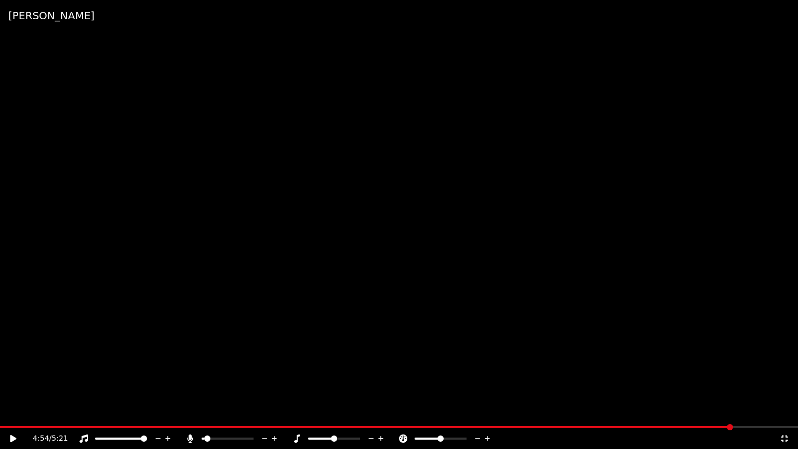
click at [409, 171] on video at bounding box center [399, 224] width 798 height 449
click at [786, 412] on icon at bounding box center [784, 438] width 7 height 7
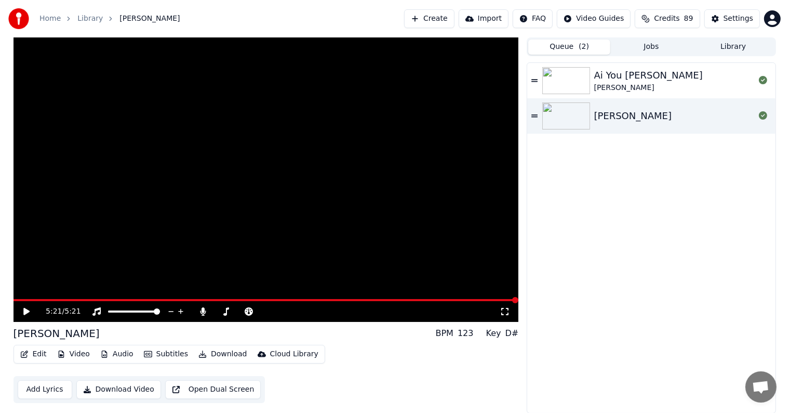
click at [441, 17] on button "Create" at bounding box center [429, 18] width 50 height 19
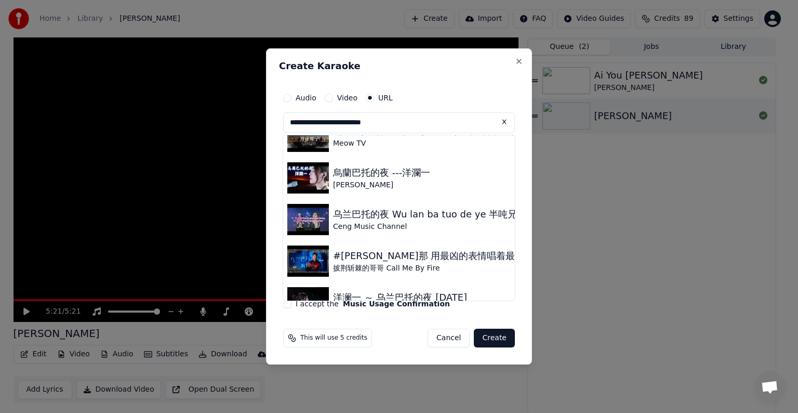
scroll to position [566, 0]
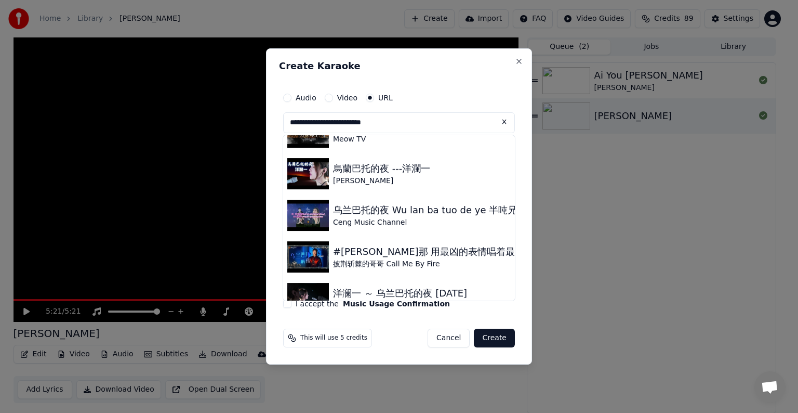
type input "**********"
click at [397, 127] on input "**********" at bounding box center [399, 122] width 232 height 21
click at [502, 122] on button at bounding box center [504, 121] width 21 height 19
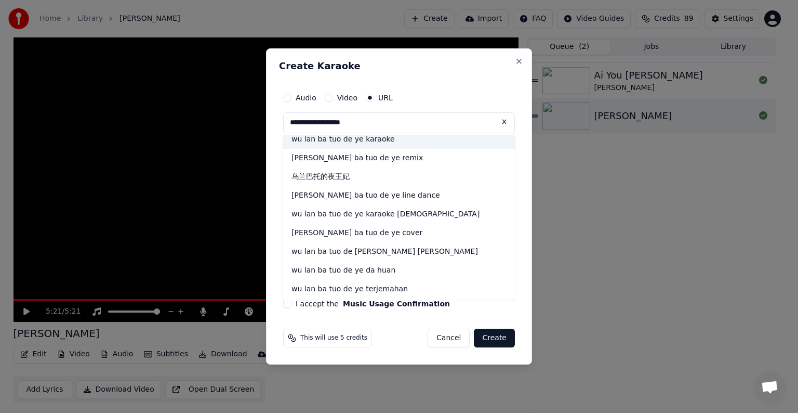
scroll to position [58, 0]
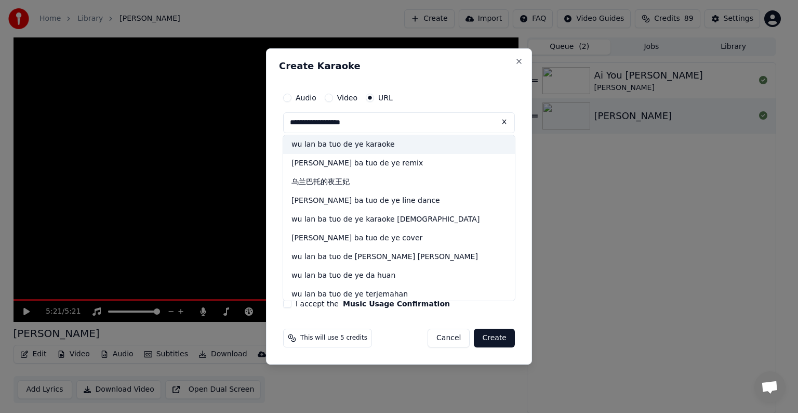
click at [468, 144] on div "wu lan ba tuo de ye karaoke" at bounding box center [399, 144] width 232 height 19
type input "**********"
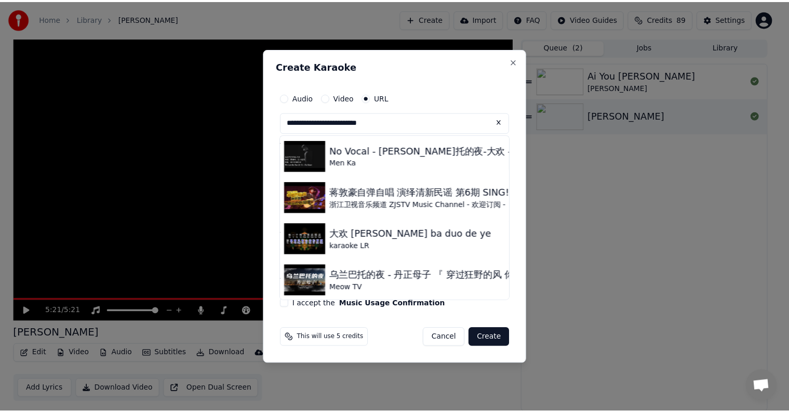
scroll to position [418, 0]
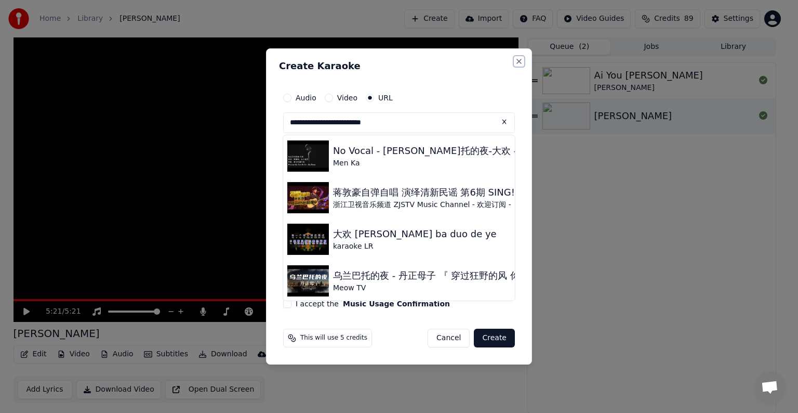
click at [516, 58] on button "Close" at bounding box center [519, 61] width 8 height 8
